Goal: Task Accomplishment & Management: Manage account settings

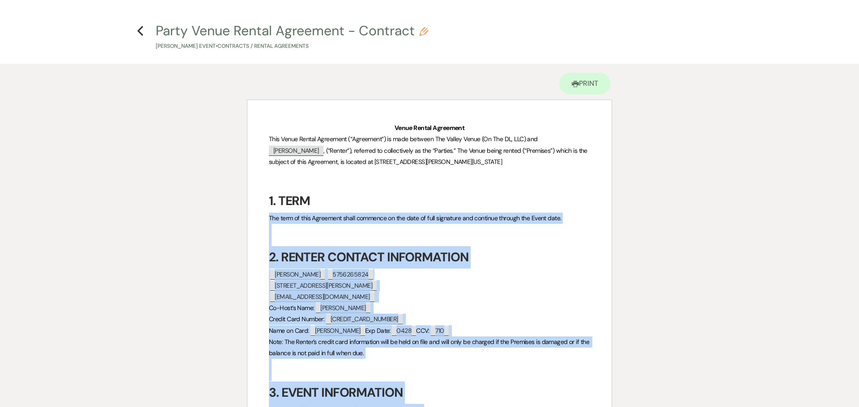
drag, startPoint x: 448, startPoint y: 326, endPoint x: 387, endPoint y: 191, distance: 148.1
click at [139, 35] on icon "Previous" at bounding box center [140, 30] width 7 height 11
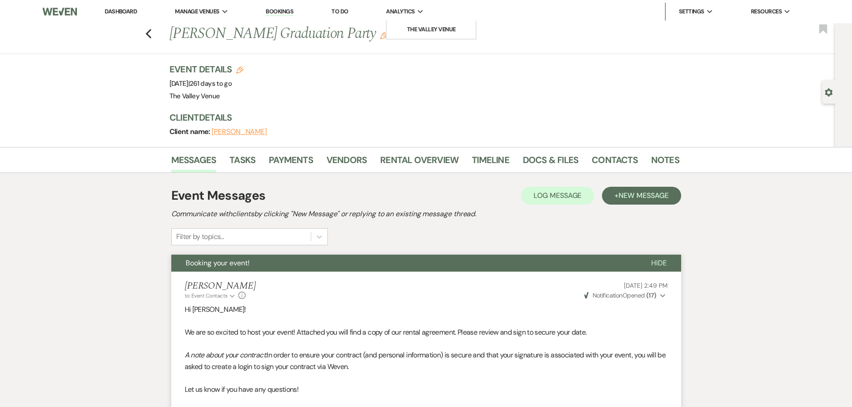
click at [411, 11] on span "Analytics" at bounding box center [400, 11] width 29 height 9
click at [421, 33] on li "The Valley Venue" at bounding box center [431, 29] width 80 height 9
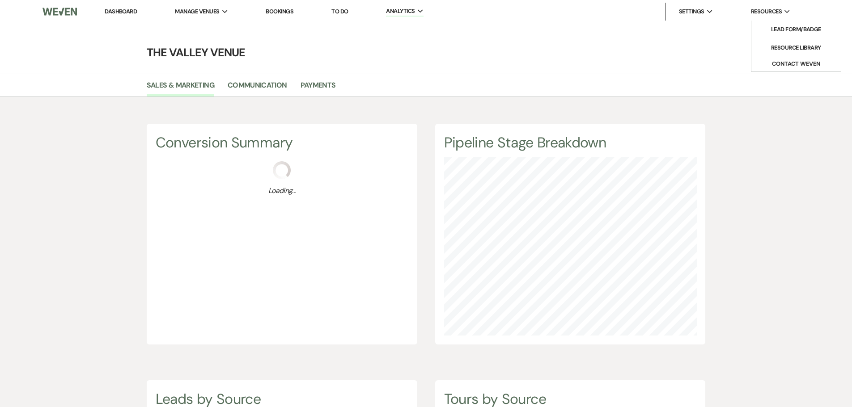
click at [766, 4] on li "Resources Expand Lead Form/Badge Resource Library Contact Weven" at bounding box center [770, 12] width 49 height 18
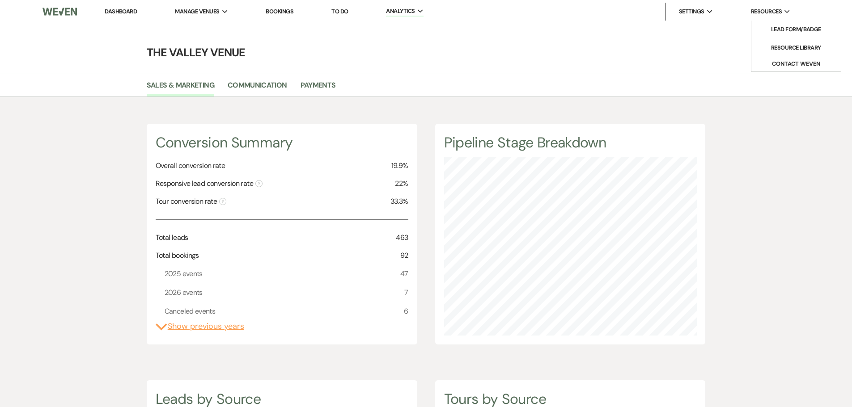
click at [779, 16] on span "Resources" at bounding box center [766, 11] width 31 height 9
click at [776, 29] on li "Lead Form/Badge" at bounding box center [796, 29] width 80 height 9
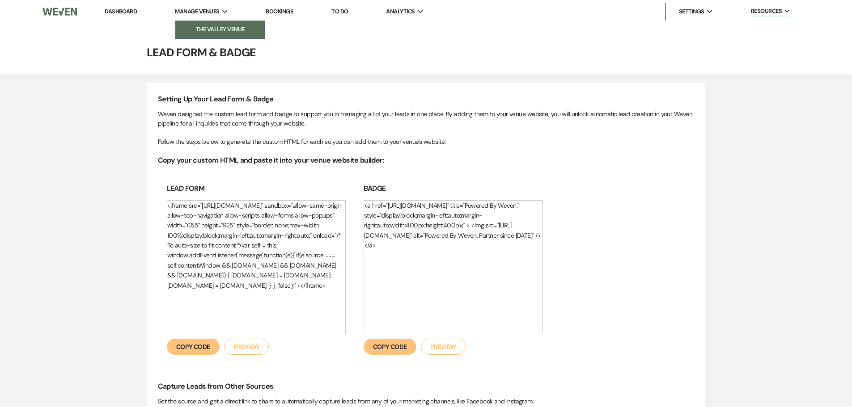
click at [217, 34] on link "The Valley Venue" at bounding box center [219, 30] width 89 height 18
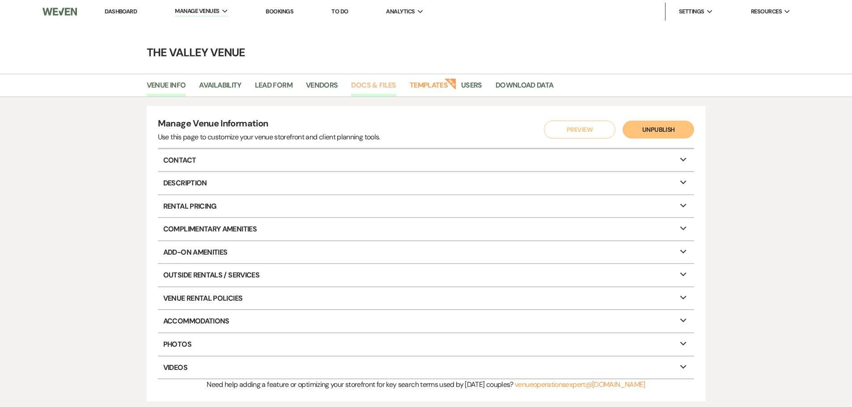
click at [394, 83] on link "Docs & Files" at bounding box center [373, 88] width 45 height 17
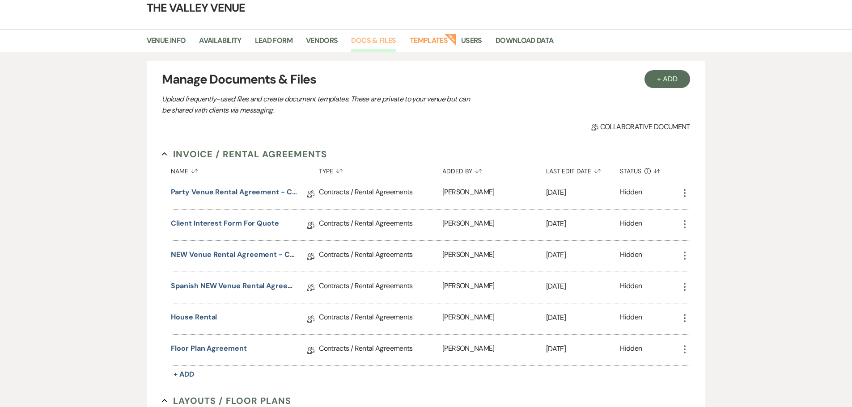
scroll to position [134, 0]
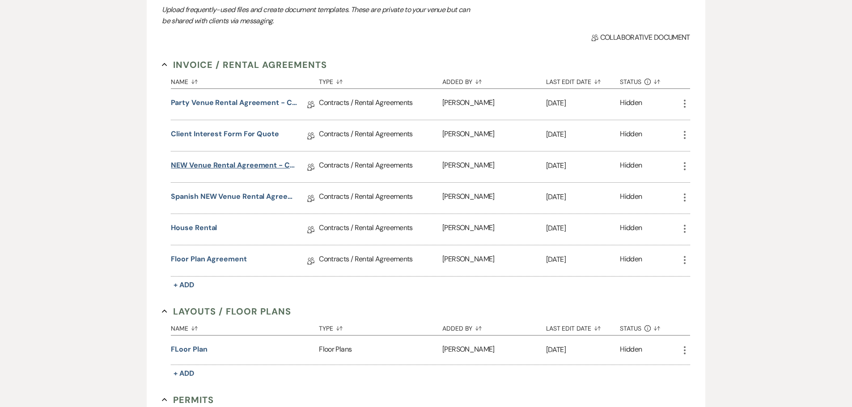
click at [268, 168] on link "NEW Venue Rental Agreement - Contract" at bounding box center [234, 167] width 127 height 14
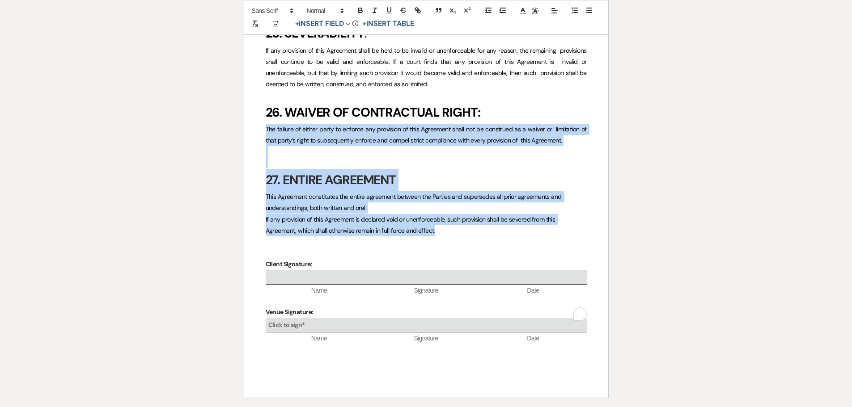
scroll to position [3904, 0]
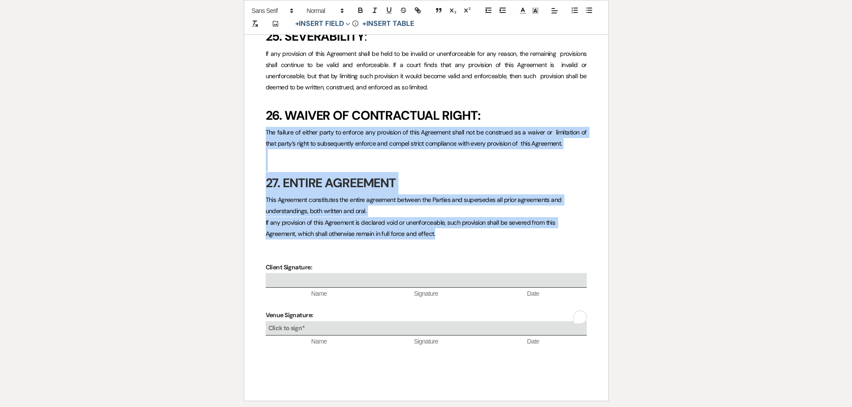
drag, startPoint x: 453, startPoint y: 160, endPoint x: 266, endPoint y: 96, distance: 198.0
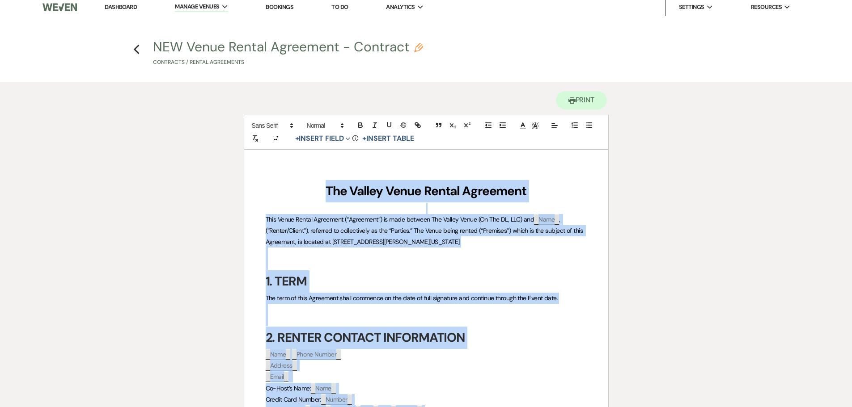
scroll to position [0, 0]
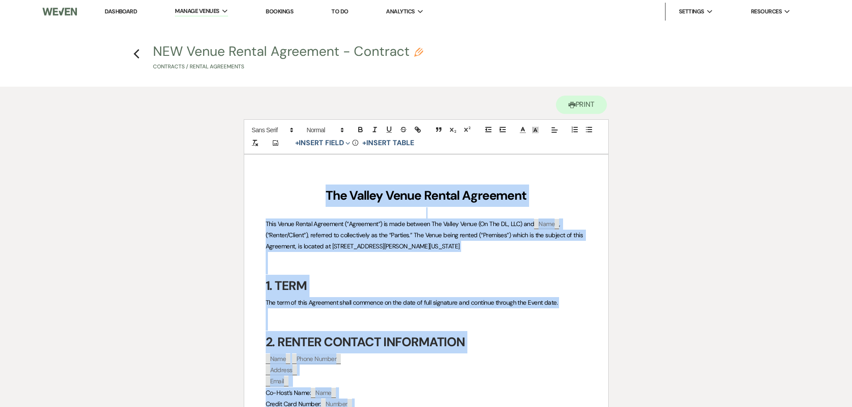
drag, startPoint x: 595, startPoint y: 305, endPoint x: 201, endPoint y: -54, distance: 533.4
copy div "Lor Ipsumd Sitam Consec Adipiscin Elit Seddo Eiusmo Temporinc (“Utlaboree”) do …"
